Goal: Information Seeking & Learning: Learn about a topic

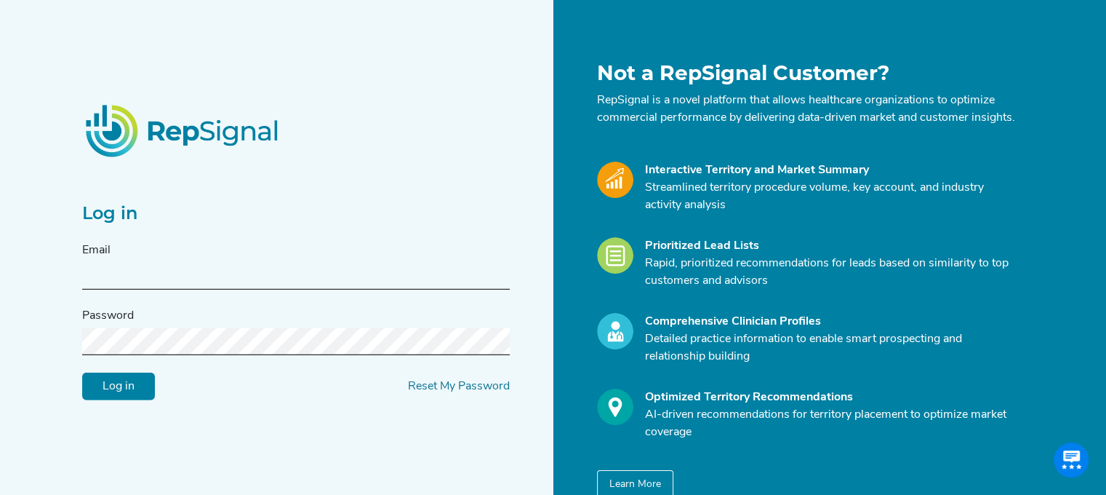
click at [115, 280] on input "text" at bounding box center [296, 276] width 428 height 27
type input "[PERSON_NAME][EMAIL_ADDRESS][PERSON_NAME][DOMAIN_NAME]"
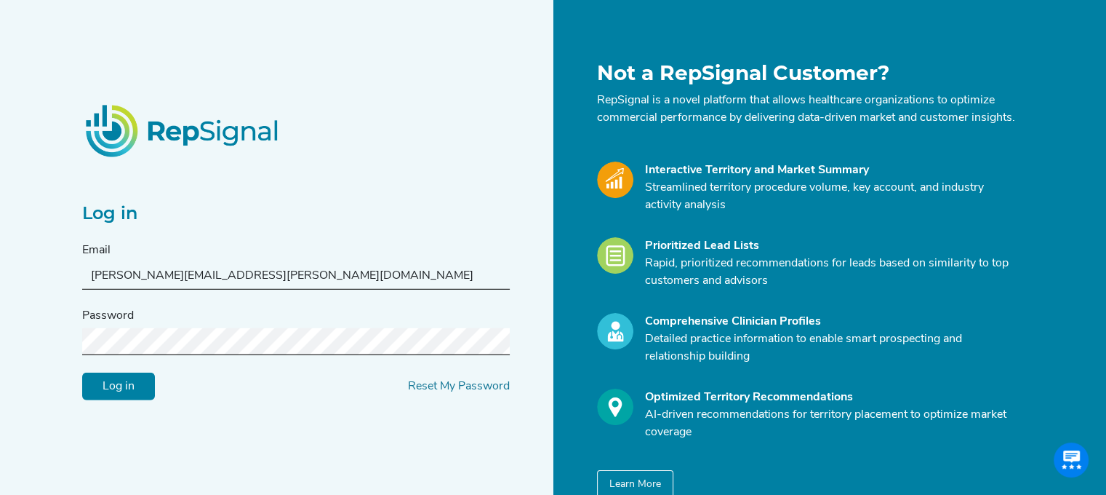
click at [116, 369] on form "Email [EMAIL_ADDRESS][PERSON_NAME][DOMAIN_NAME] Password Log in Reset My Passwo…" at bounding box center [296, 321] width 428 height 159
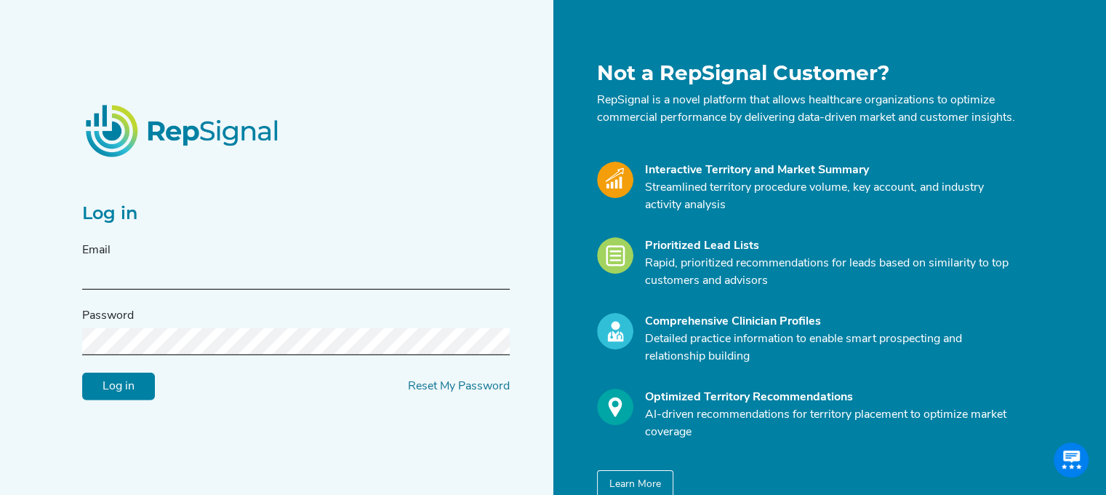
click at [113, 284] on input "text" at bounding box center [296, 276] width 428 height 27
type input "dario.a.icardi@medtronic.com"
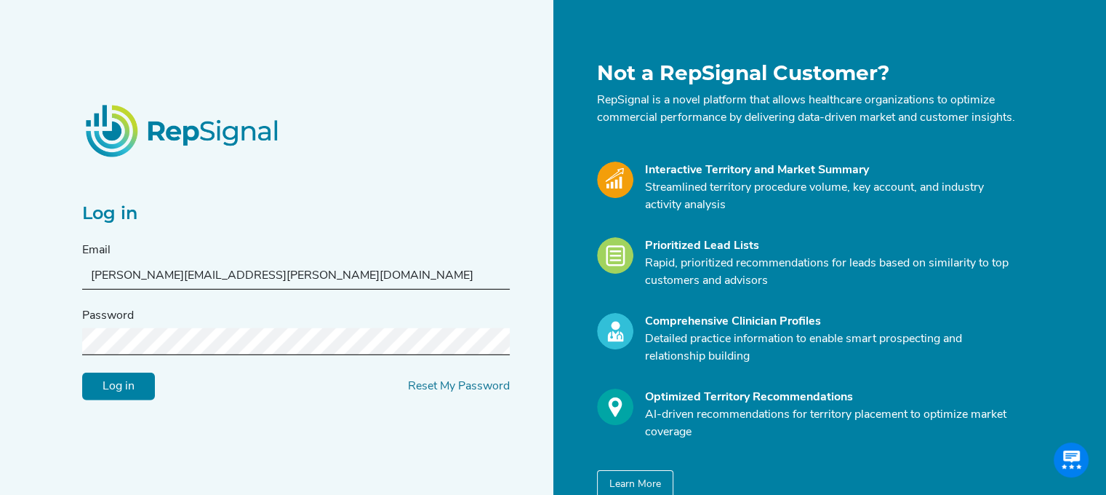
click at [82, 372] on input "Log in" at bounding box center [118, 386] width 73 height 28
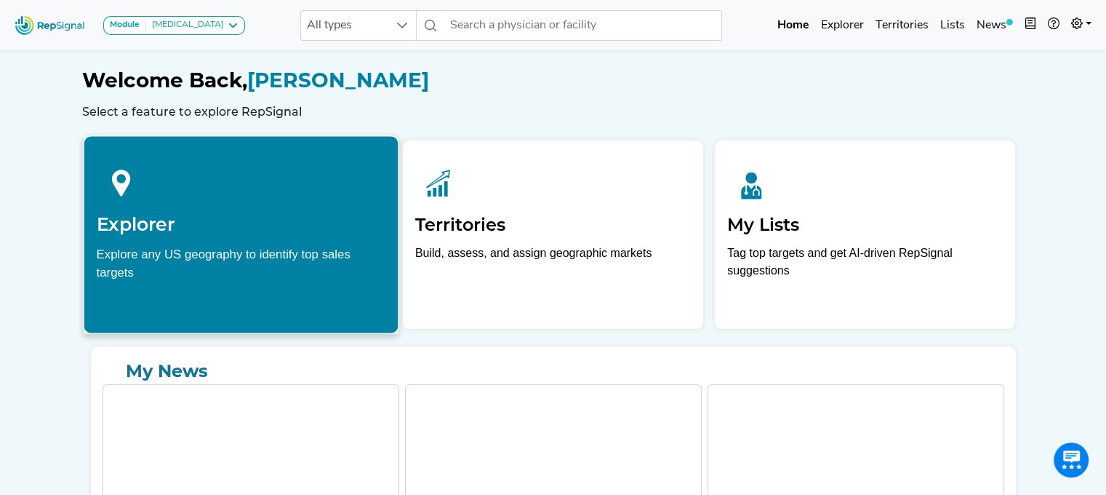
click at [186, 254] on div "Explore any US geography to identify top sales targets" at bounding box center [241, 262] width 290 height 36
click at [143, 217] on h2 "Explorer" at bounding box center [241, 224] width 290 height 22
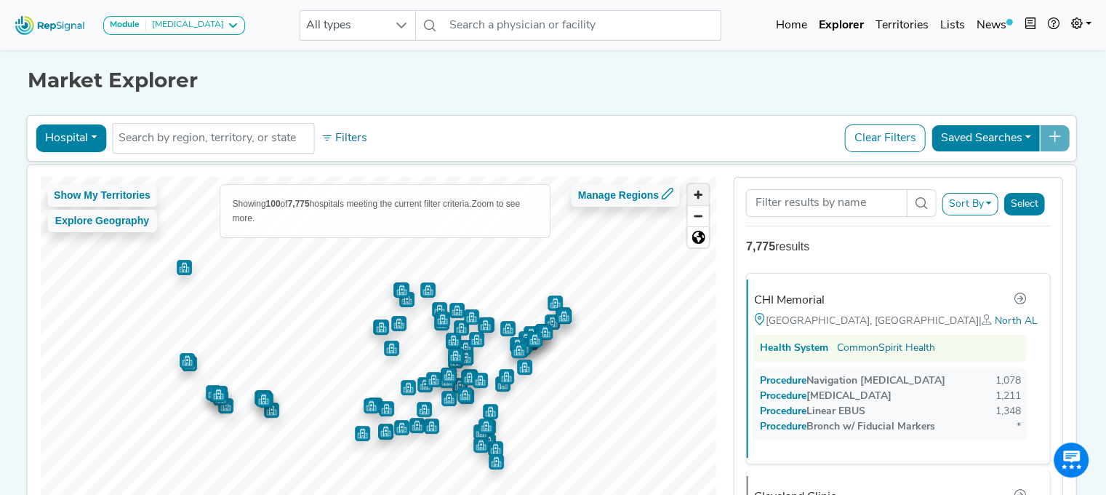
click at [708, 191] on span "Zoom in" at bounding box center [698, 194] width 21 height 21
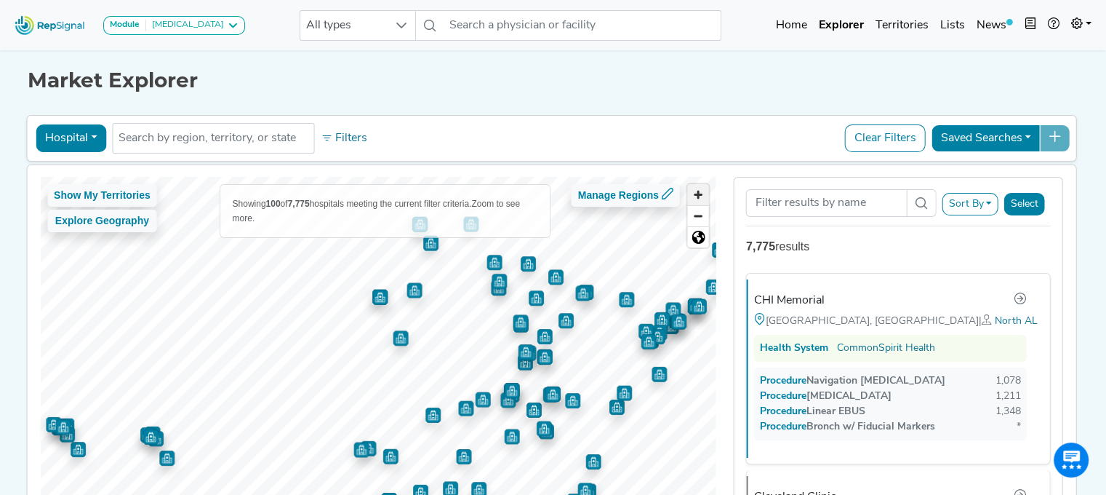
click at [708, 191] on span "Zoom in" at bounding box center [698, 194] width 21 height 21
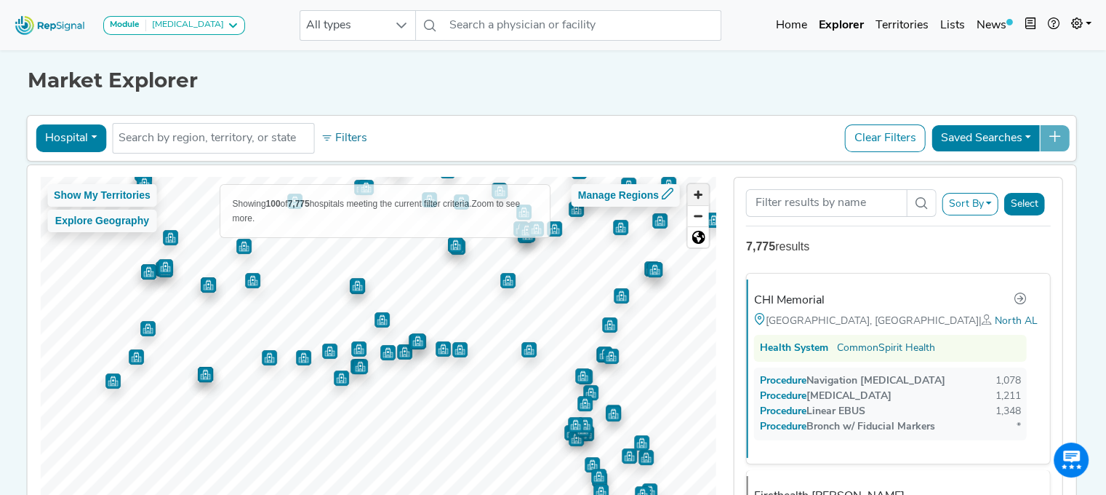
click at [702, 193] on span "Zoom in" at bounding box center [698, 194] width 21 height 21
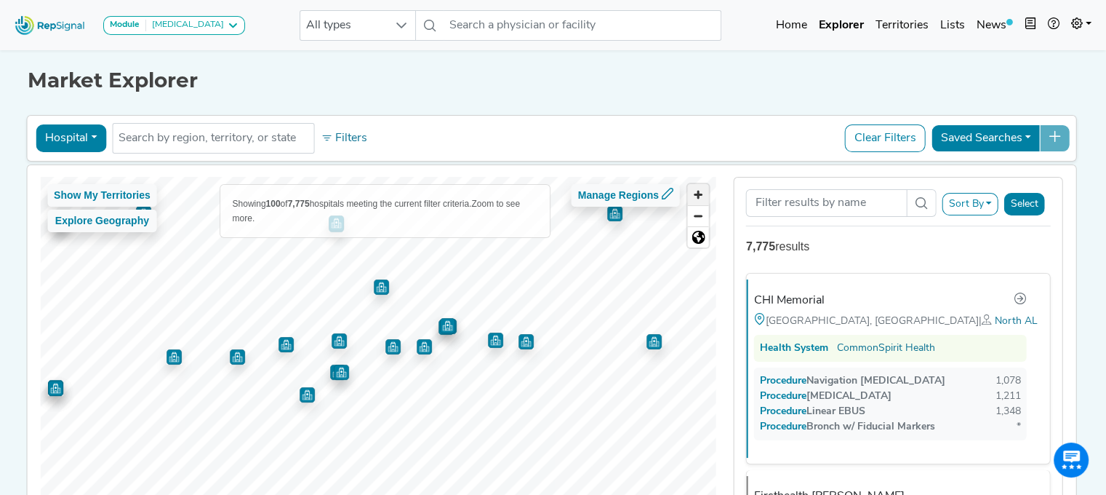
click at [702, 193] on span "Zoom in" at bounding box center [698, 194] width 21 height 21
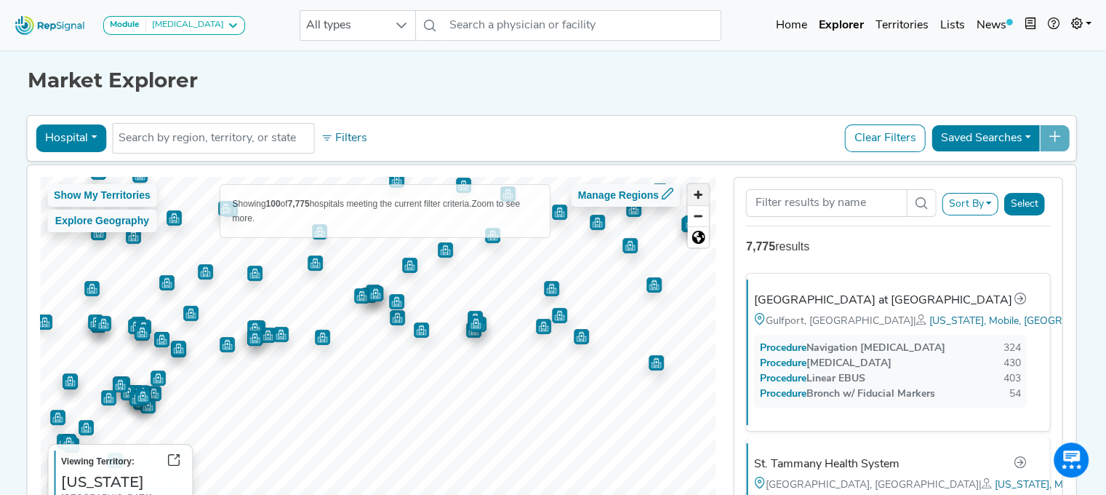
click at [701, 196] on span "Zoom in" at bounding box center [698, 194] width 21 height 21
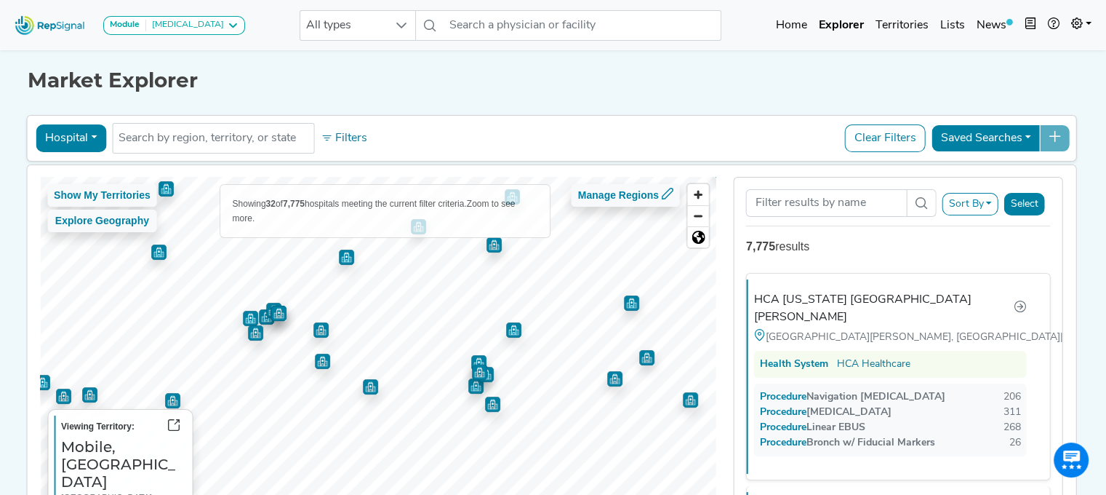
click at [506, 328] on img "Map marker" at bounding box center [513, 329] width 15 height 15
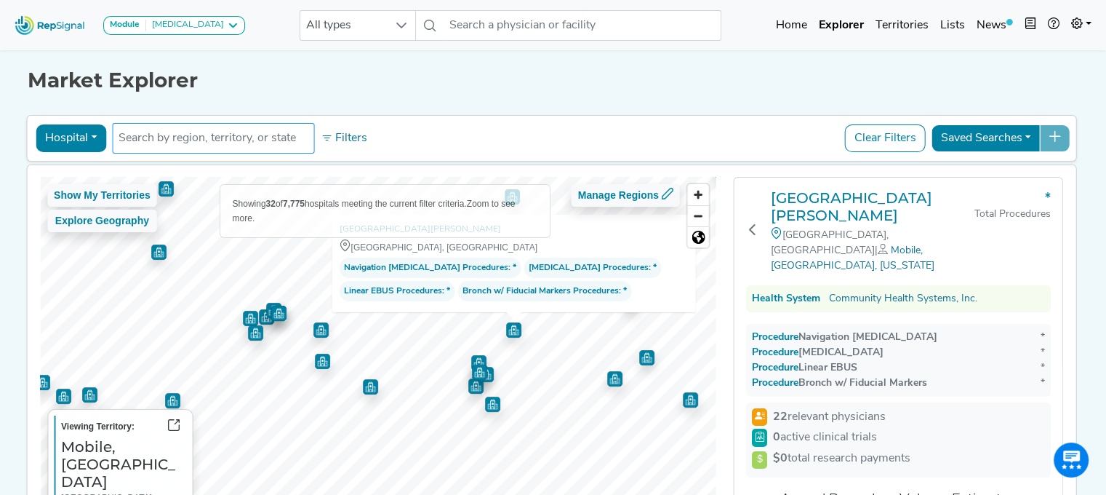
click at [256, 135] on input "text" at bounding box center [213, 137] width 189 height 17
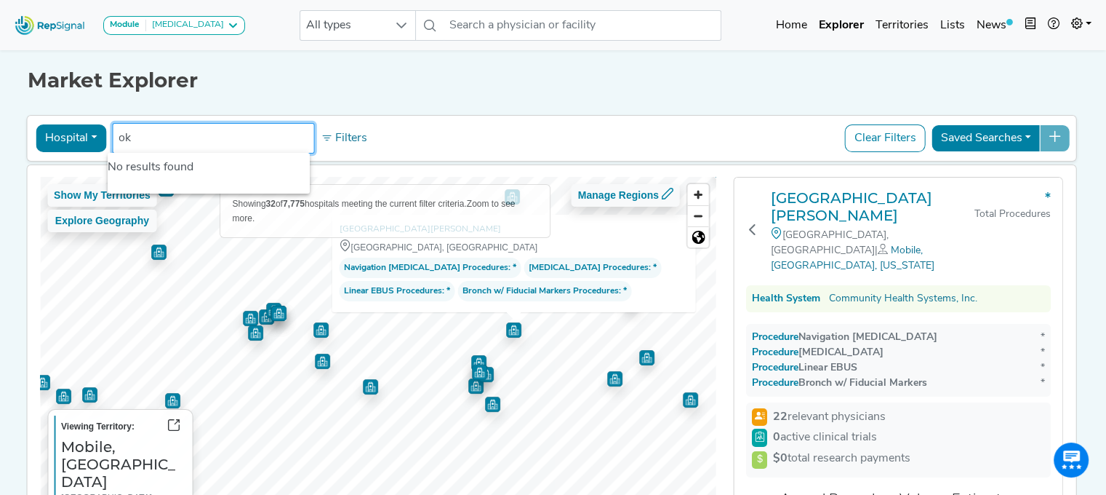
type input "o"
type input "N"
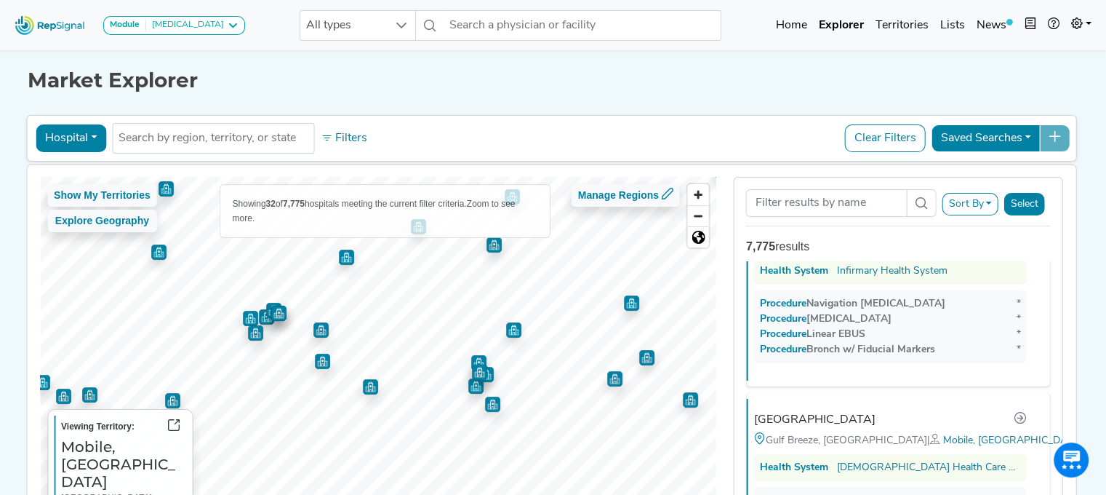
click at [626, 306] on img "Map marker" at bounding box center [631, 302] width 15 height 15
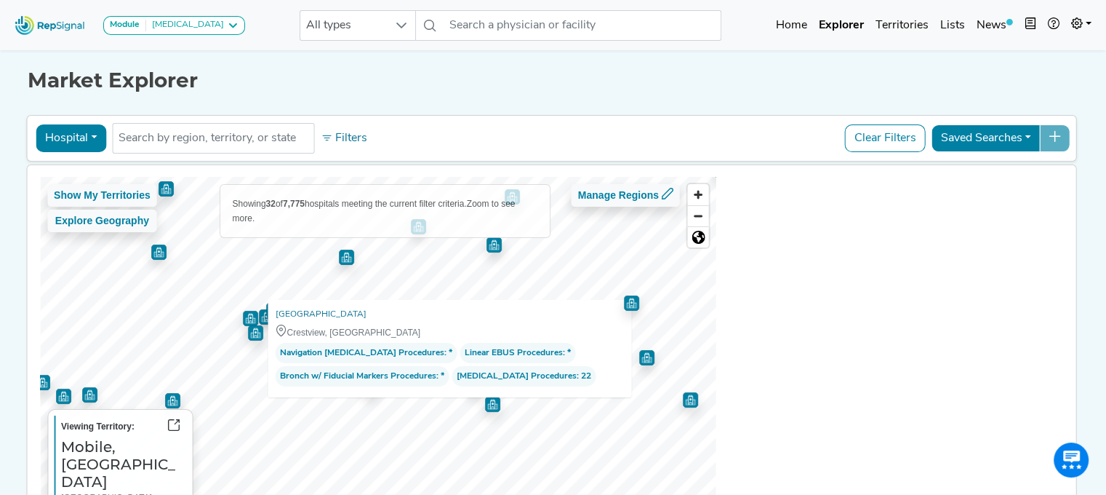
scroll to position [5543, 0]
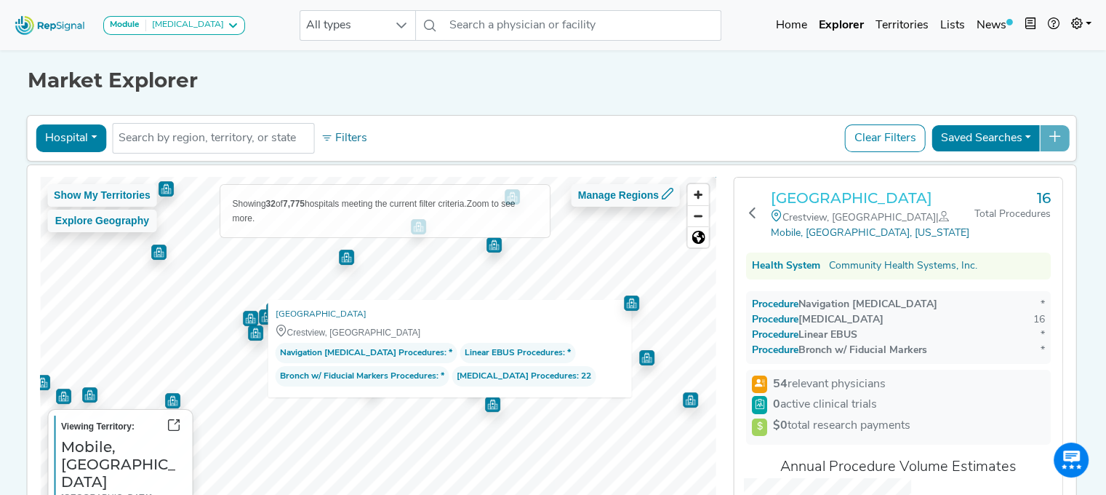
click at [866, 191] on h3 "[GEOGRAPHIC_DATA]" at bounding box center [873, 197] width 204 height 17
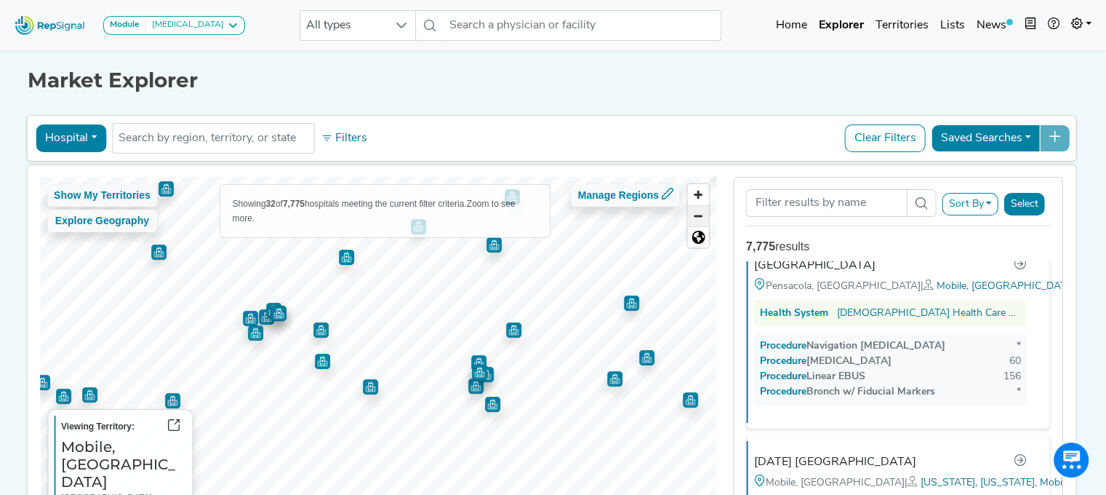
click at [701, 219] on span "Zoom out" at bounding box center [698, 216] width 21 height 20
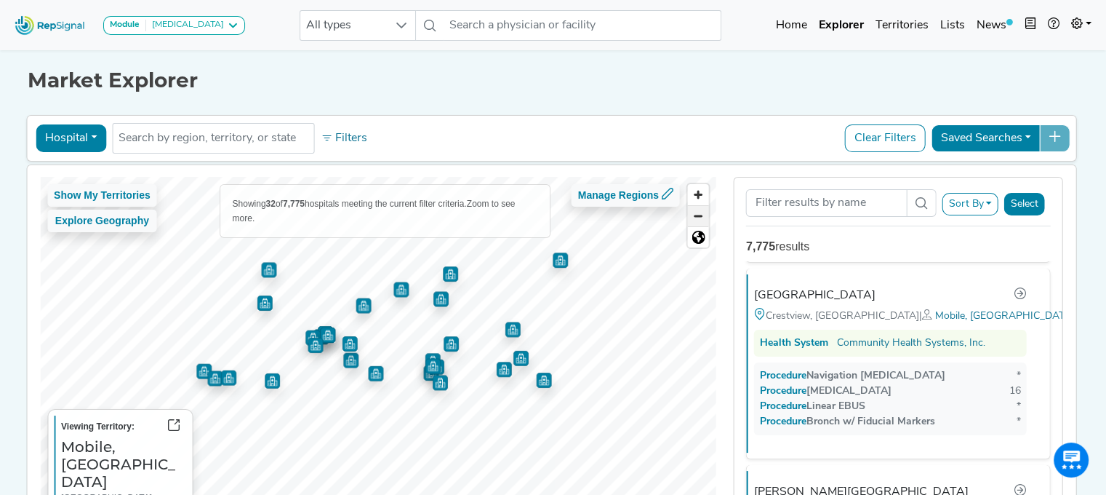
click at [701, 219] on span "Zoom out" at bounding box center [698, 216] width 21 height 20
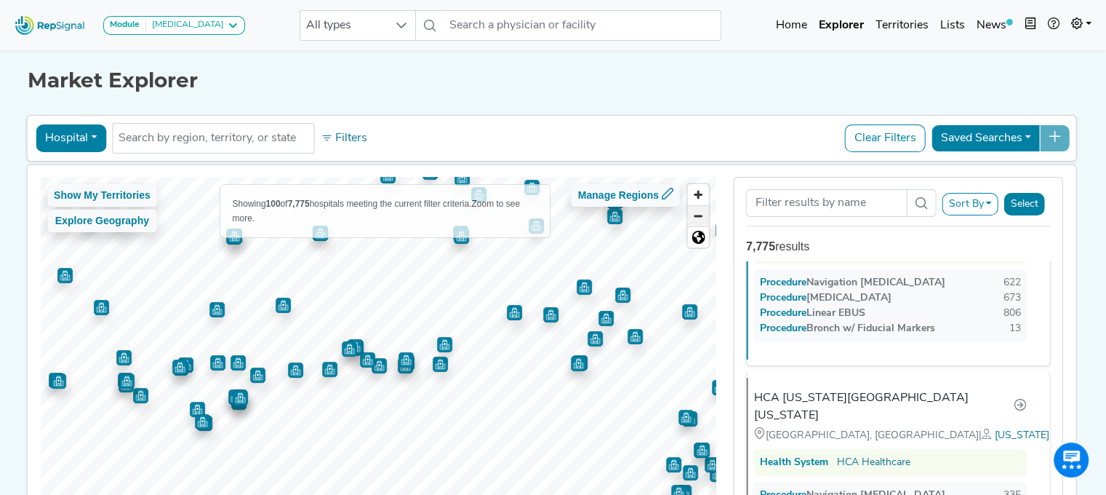
scroll to position [0, 0]
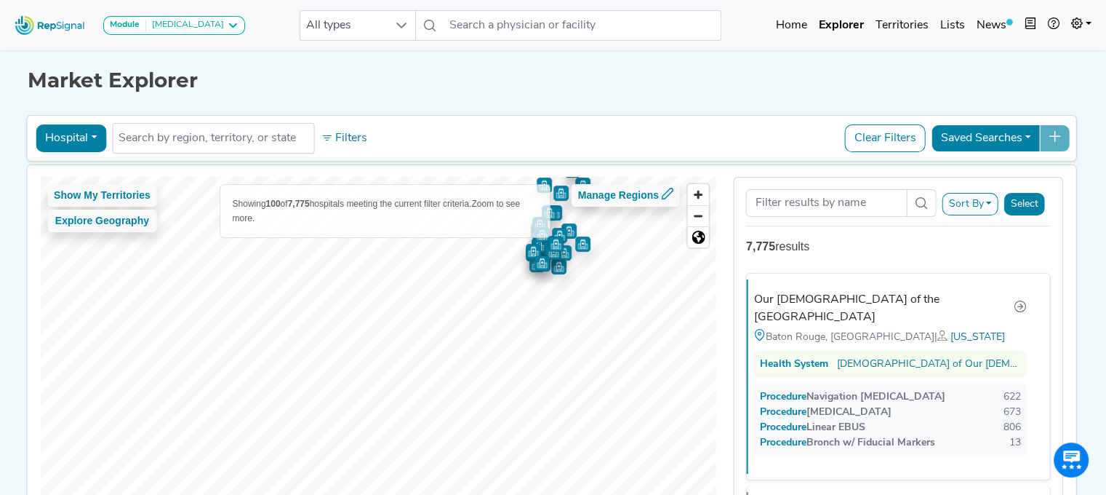
click at [482, 130] on div "Hospital Physician Hospital ASC Office Health System No results found Filters C…" at bounding box center [551, 336] width 1051 height 448
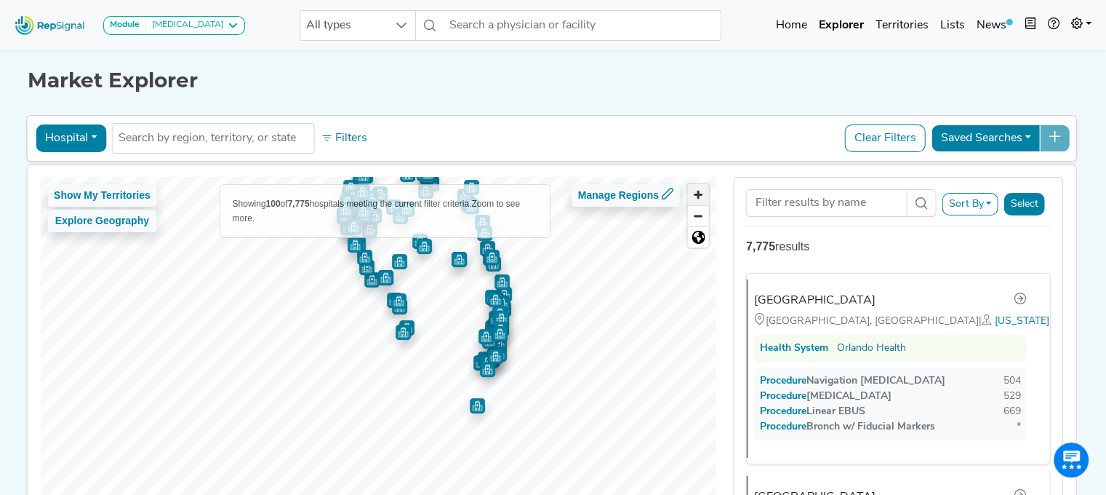
click at [703, 188] on span "Zoom in" at bounding box center [698, 194] width 21 height 21
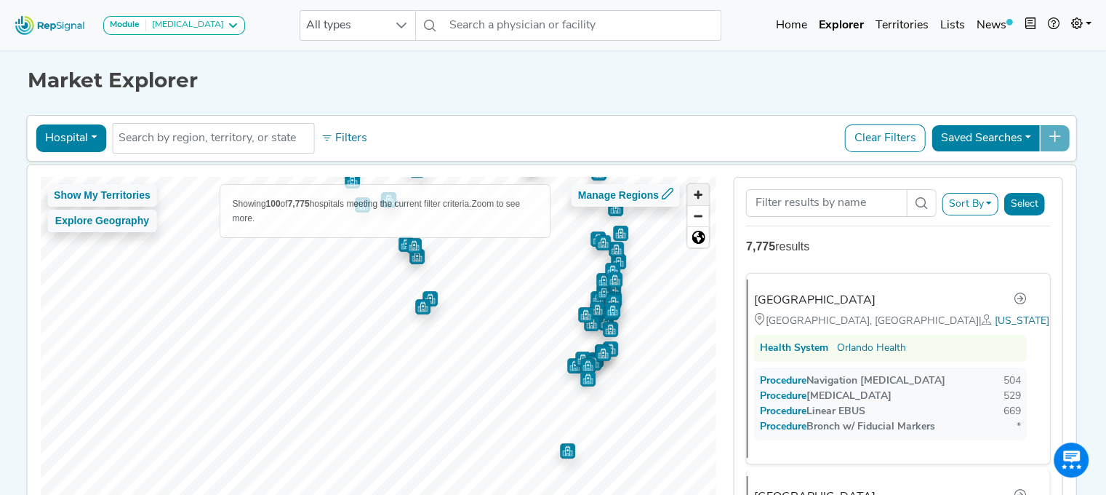
click at [703, 188] on span "Zoom in" at bounding box center [698, 194] width 21 height 21
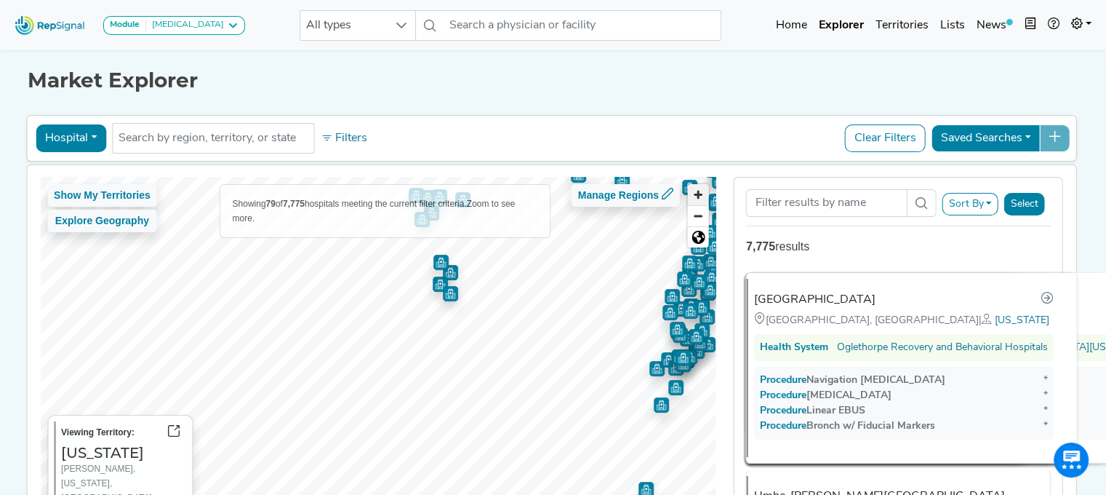
click at [703, 188] on span "Zoom in" at bounding box center [698, 194] width 21 height 21
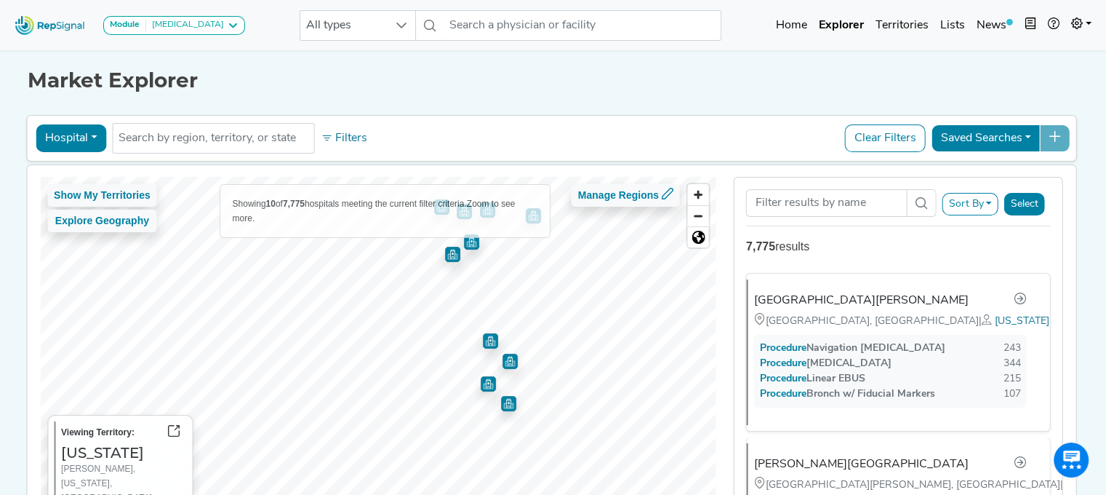
click at [506, 364] on img "Map marker" at bounding box center [510, 361] width 15 height 15
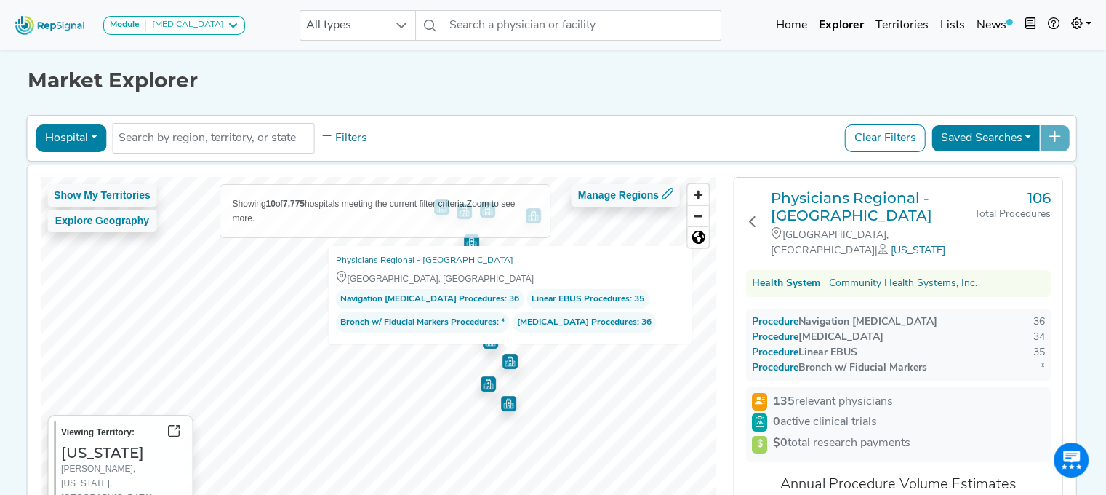
click at [503, 406] on img "Map marker" at bounding box center [508, 403] width 15 height 15
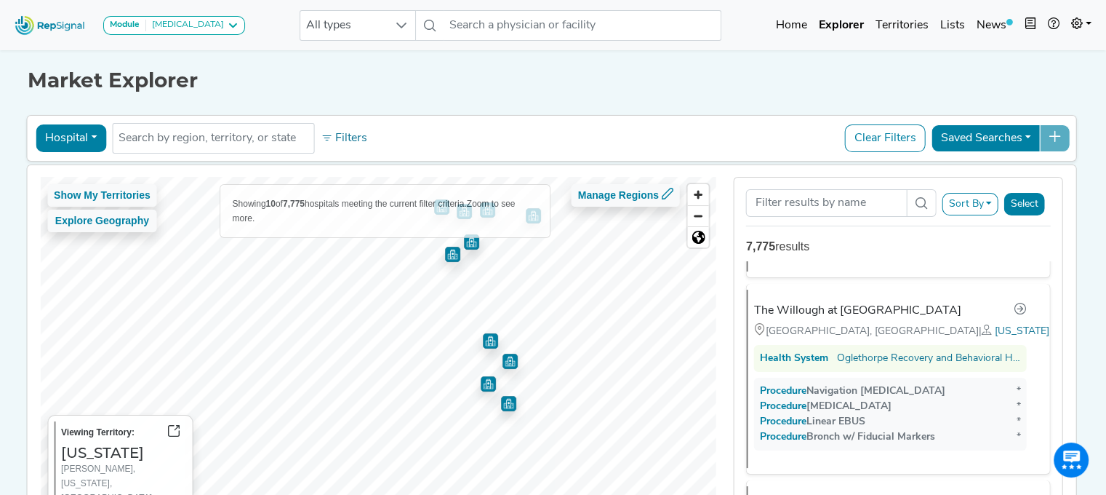
click at [506, 401] on img "Map marker" at bounding box center [508, 403] width 15 height 15
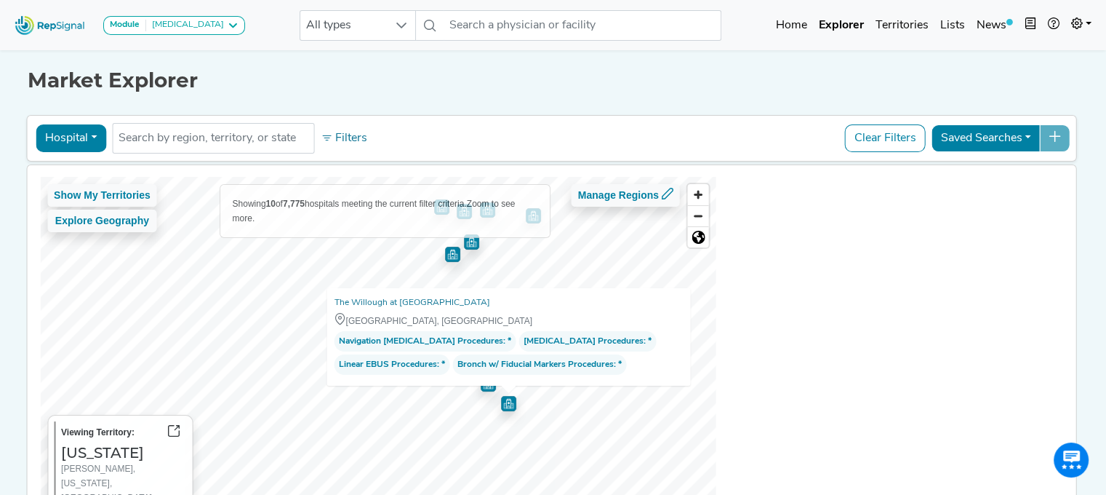
scroll to position [966, 0]
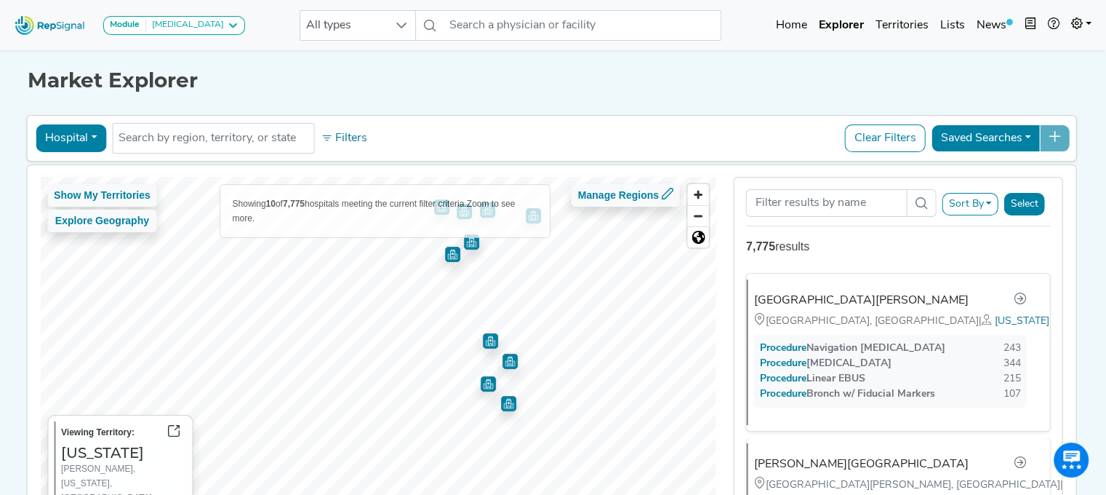
click at [482, 386] on img "Map marker" at bounding box center [488, 383] width 15 height 15
click at [698, 192] on span "Zoom in" at bounding box center [698, 194] width 21 height 21
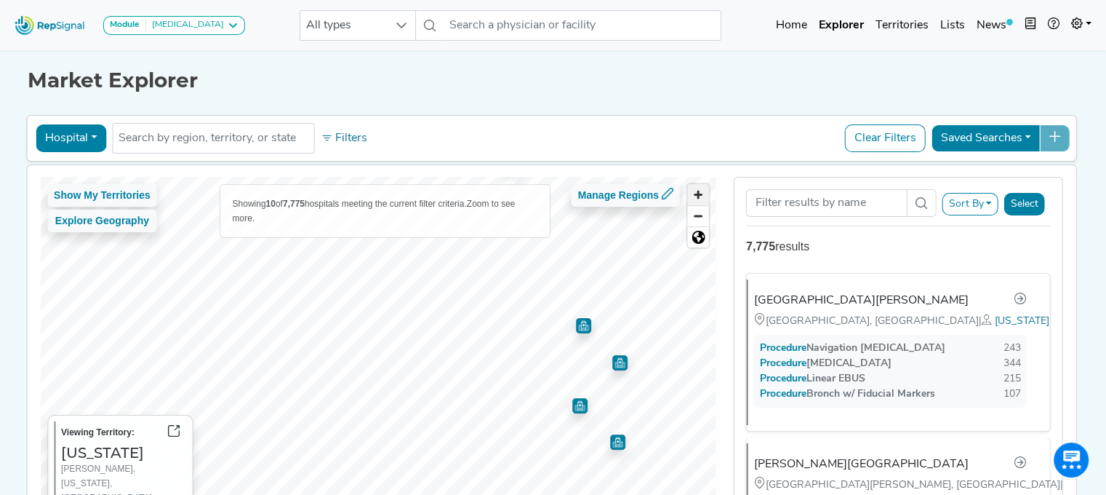
click at [698, 192] on span "Zoom in" at bounding box center [698, 194] width 21 height 21
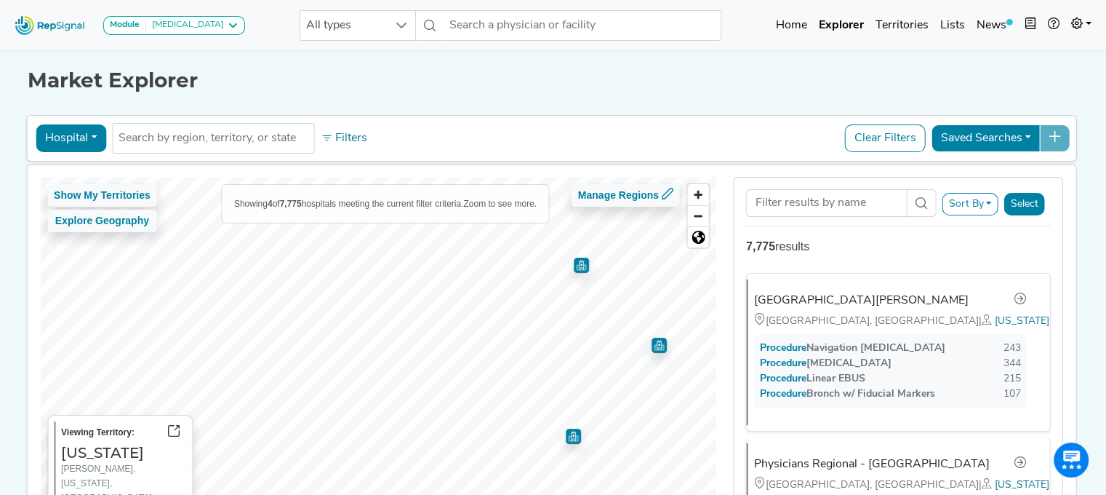
click at [576, 264] on img "Map marker" at bounding box center [581, 265] width 15 height 15
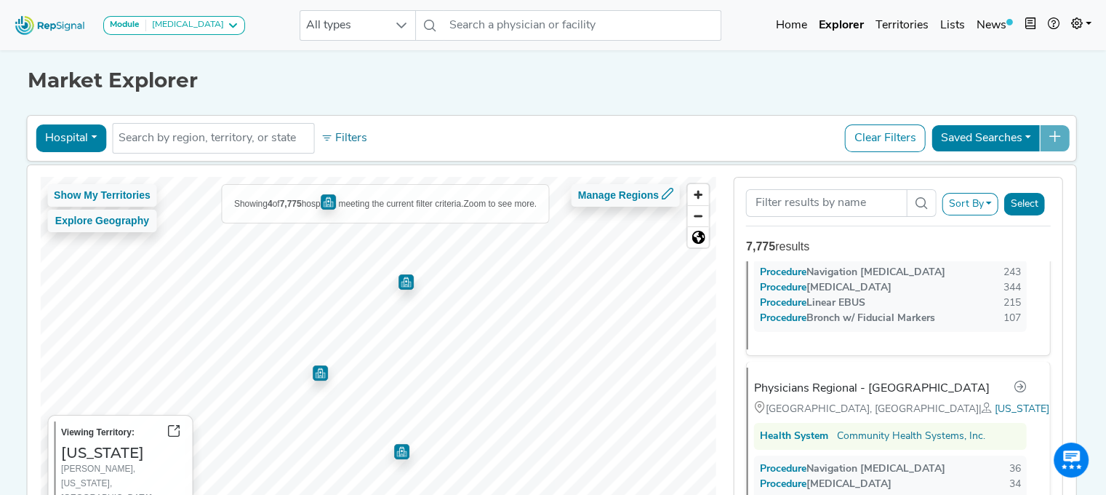
scroll to position [0, 0]
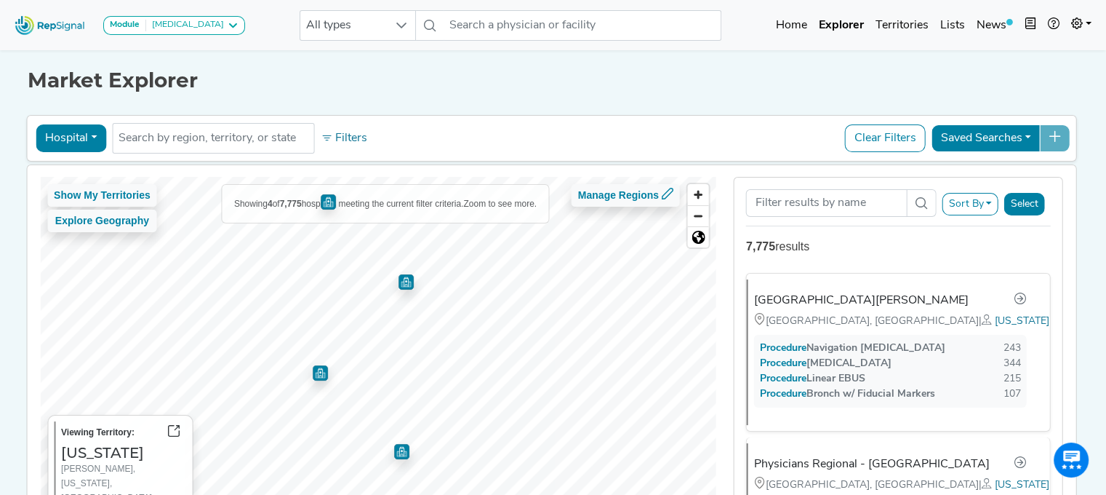
click at [398, 447] on img "Map marker" at bounding box center [401, 451] width 15 height 15
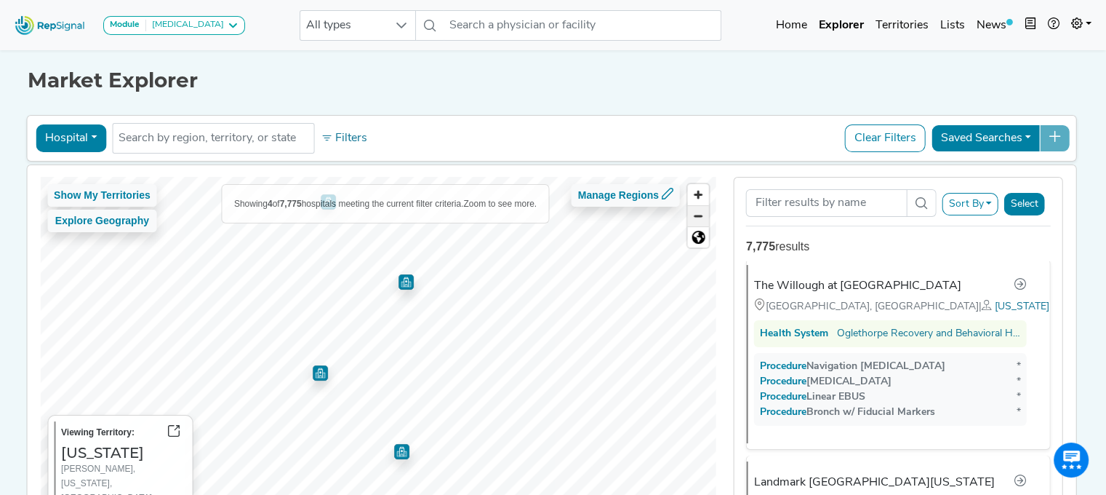
scroll to position [377, 0]
click at [701, 209] on span "Zoom out" at bounding box center [698, 216] width 21 height 20
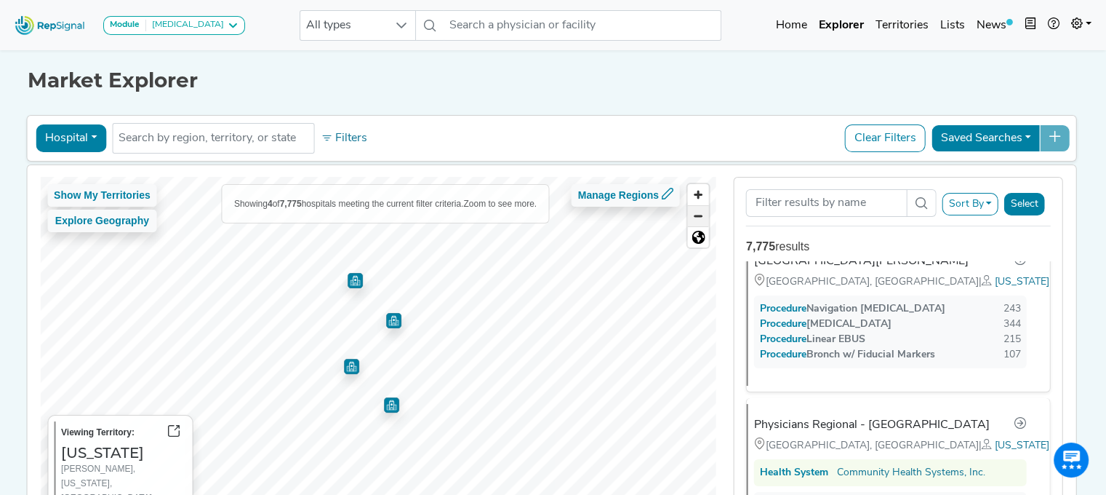
scroll to position [0, 0]
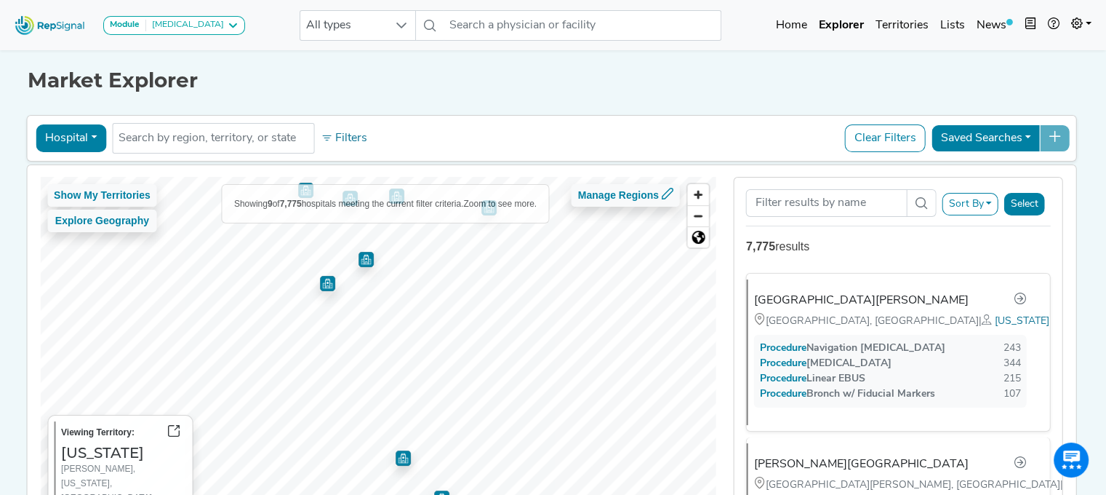
click at [320, 282] on img "Map marker" at bounding box center [327, 283] width 15 height 15
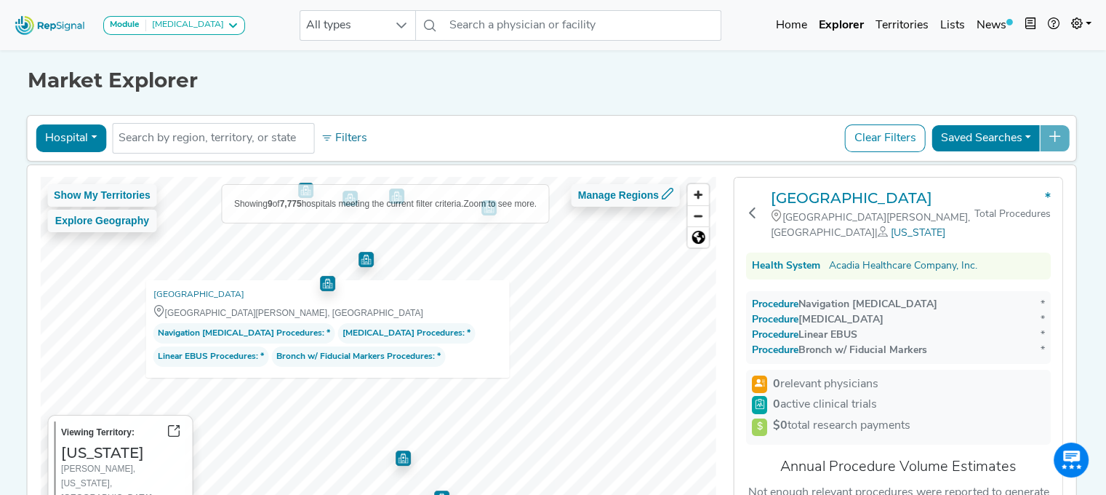
click at [359, 258] on img "Map marker" at bounding box center [366, 259] width 15 height 15
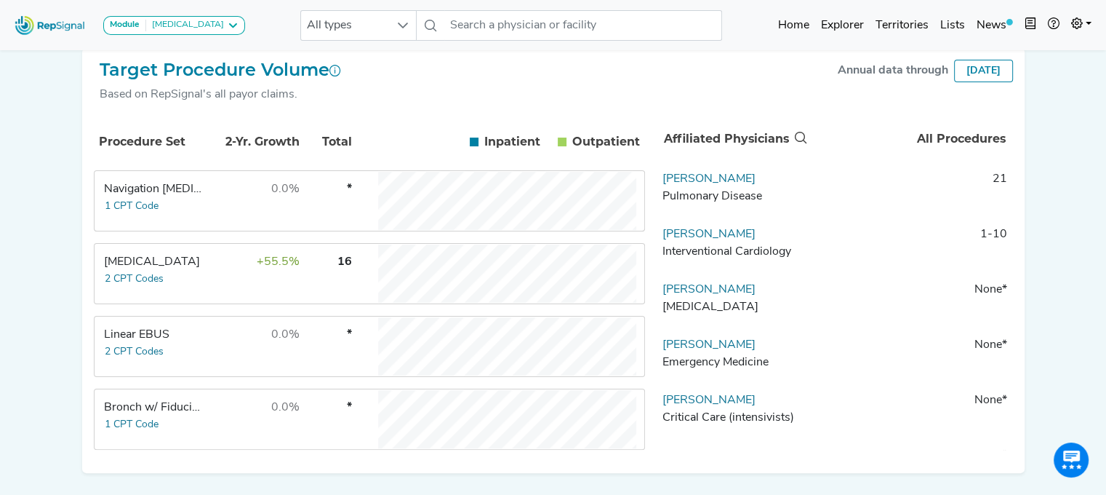
scroll to position [250, 0]
